Goal: Transaction & Acquisition: Purchase product/service

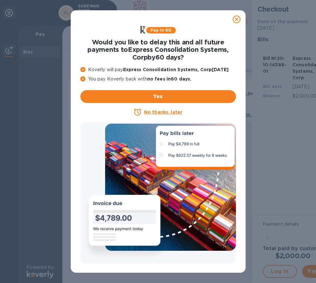
click at [236, 20] on icon at bounding box center [237, 19] width 8 height 8
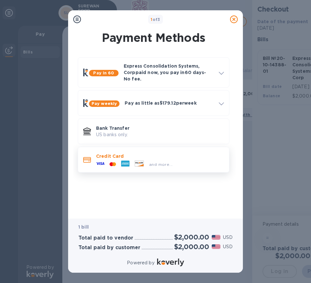
click at [123, 162] on icon at bounding box center [125, 163] width 7 height 2
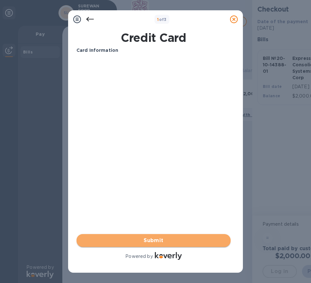
click at [170, 238] on span "Submit" at bounding box center [154, 240] width 144 height 8
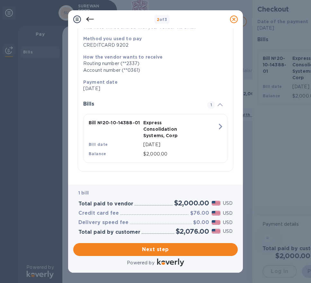
scroll to position [5, 0]
click at [163, 248] on span "Next step" at bounding box center [156, 249] width 154 height 8
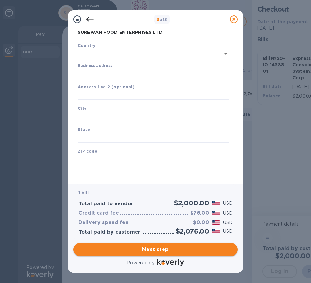
type input "[GEOGRAPHIC_DATA]"
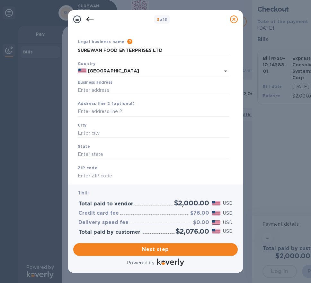
scroll to position [0, 0]
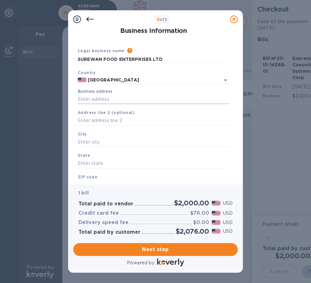
click at [114, 95] on input "Business address" at bounding box center [154, 99] width 152 height 10
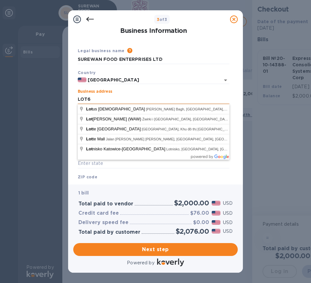
type input "LOT6"
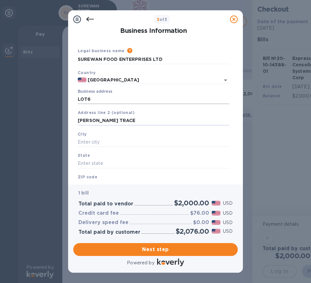
type input "[PERSON_NAME] TRACE"
type input "DEBE"
type input "TRINIDAD"
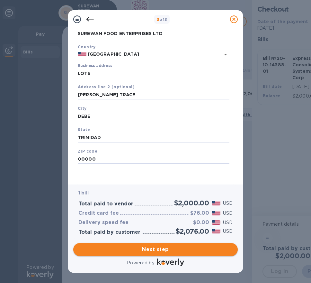
type input "00000"
click at [157, 251] on span "Next step" at bounding box center [156, 249] width 154 height 8
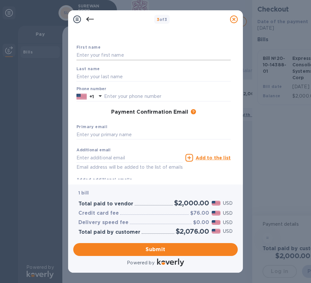
click at [136, 57] on input "text" at bounding box center [154, 56] width 154 height 10
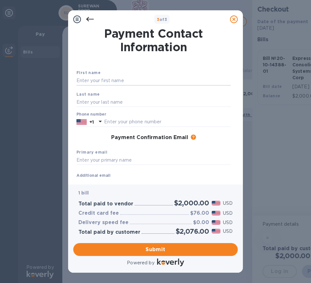
scroll to position [0, 0]
type input "[PERSON_NAME]"
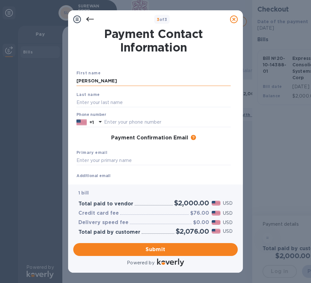
drag, startPoint x: 128, startPoint y: 81, endPoint x: 97, endPoint y: 79, distance: 31.0
click at [97, 79] on input "[PERSON_NAME]" at bounding box center [154, 81] width 154 height 10
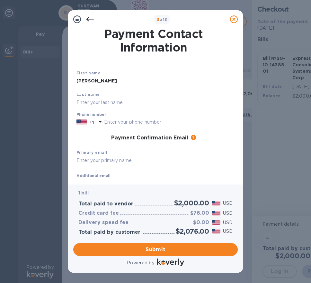
click at [95, 103] on input "text" at bounding box center [154, 102] width 154 height 10
paste input "[PERSON_NAME]"
type input "[PERSON_NAME]"
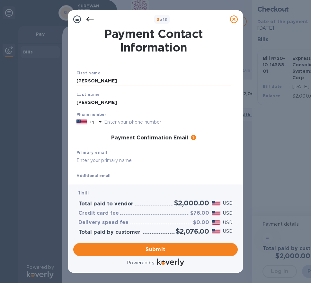
drag, startPoint x: 130, startPoint y: 81, endPoint x: 96, endPoint y: 81, distance: 33.8
click at [96, 81] on input "[PERSON_NAME]" at bounding box center [154, 81] width 154 height 10
type input "[PERSON_NAME]"
click at [93, 121] on p "+1" at bounding box center [91, 122] width 5 height 6
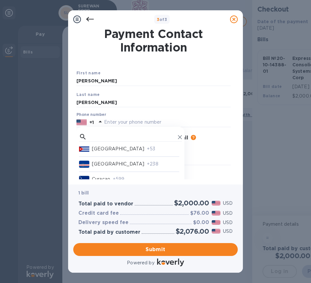
scroll to position [901, 0]
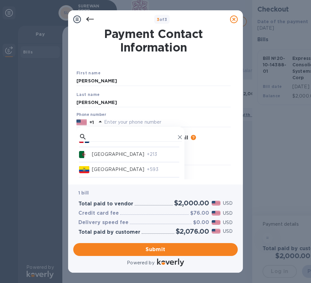
click at [110, 131] on div "[GEOGRAPHIC_DATA] +1 [GEOGRAPHIC_DATA] +376 [GEOGRAPHIC_DATA] +971 [GEOGRAPHIC_…" at bounding box center [131, 174] width 108 height 94
click at [111, 136] on input "text" at bounding box center [132, 137] width 86 height 10
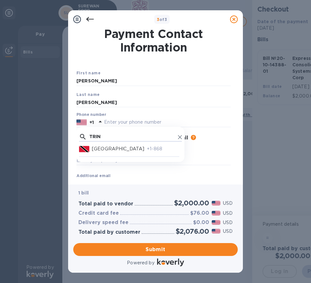
scroll to position [0, 0]
type input "TRIN"
click at [109, 150] on p "[GEOGRAPHIC_DATA]" at bounding box center [118, 148] width 52 height 7
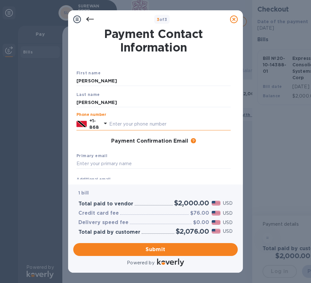
click at [139, 126] on input "text" at bounding box center [170, 124] width 122 height 10
type input "3567279"
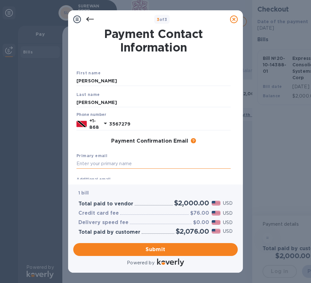
click at [118, 164] on input "text" at bounding box center [154, 164] width 154 height 10
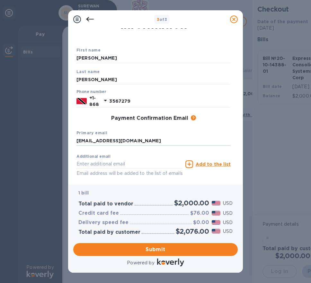
scroll to position [51, 0]
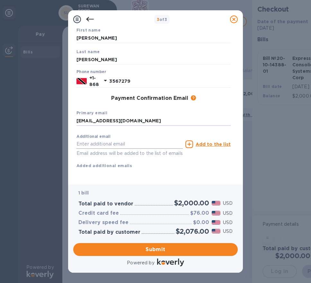
type input "[EMAIL_ADDRESS][DOMAIN_NAME]"
click at [138, 139] on input "text" at bounding box center [130, 144] width 106 height 10
type input "[EMAIL_ADDRESS][DOMAIN_NAME]"
click at [174, 252] on span "Submit" at bounding box center [156, 249] width 154 height 8
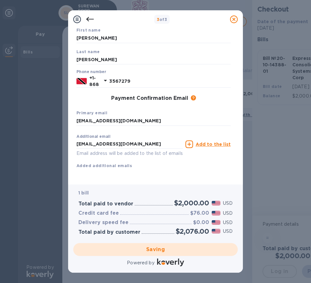
checkbox input "false"
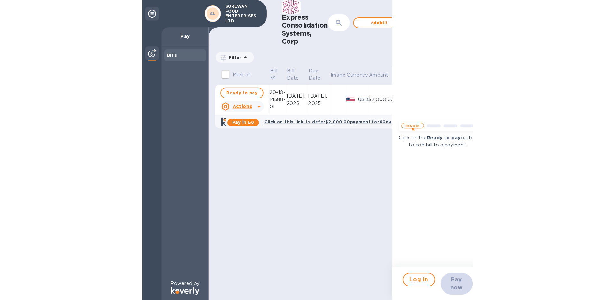
scroll to position [0, 0]
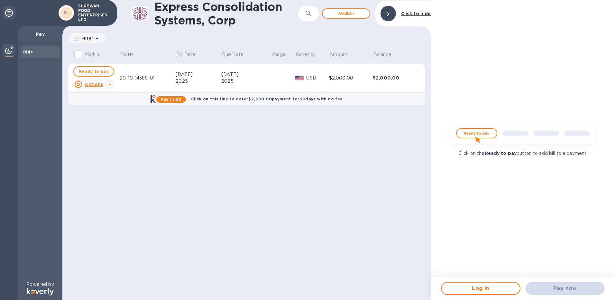
click at [316, 156] on p "Click on the Ready to pay button to add bill to a payment." at bounding box center [522, 153] width 129 height 7
click at [316, 134] on img at bounding box center [523, 135] width 154 height 31
click at [316, 137] on img at bounding box center [523, 135] width 154 height 31
click at [43, 282] on img at bounding box center [40, 292] width 27 height 8
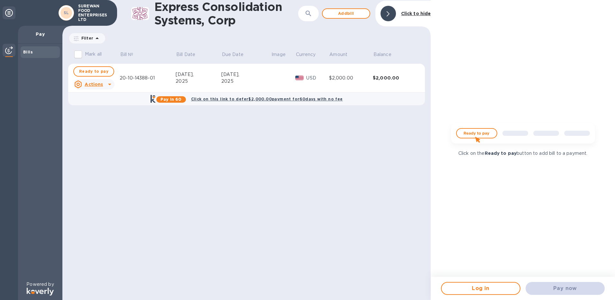
click at [8, 50] on img at bounding box center [9, 50] width 8 height 8
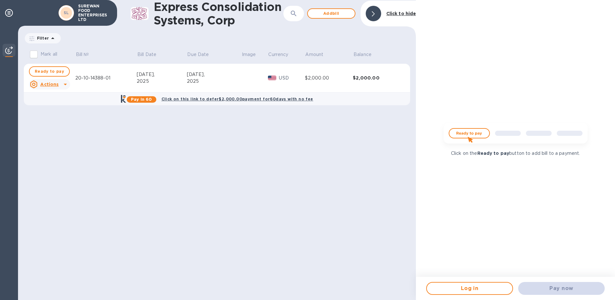
click at [8, 50] on img at bounding box center [9, 50] width 8 height 8
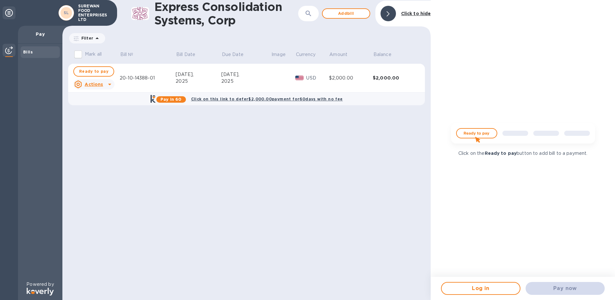
click at [82, 83] on icon at bounding box center [78, 84] width 8 height 8
click at [95, 124] on b "Delete" at bounding box center [99, 125] width 16 height 5
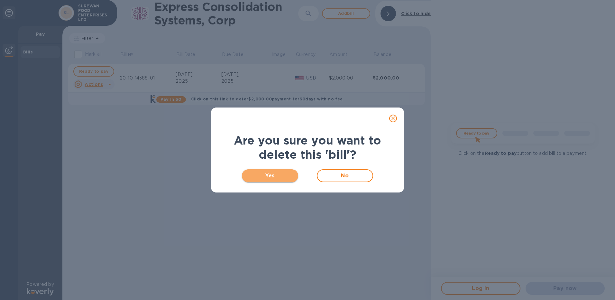
click at [280, 175] on span "Yes" at bounding box center [270, 176] width 46 height 8
